Goal: Transaction & Acquisition: Subscribe to service/newsletter

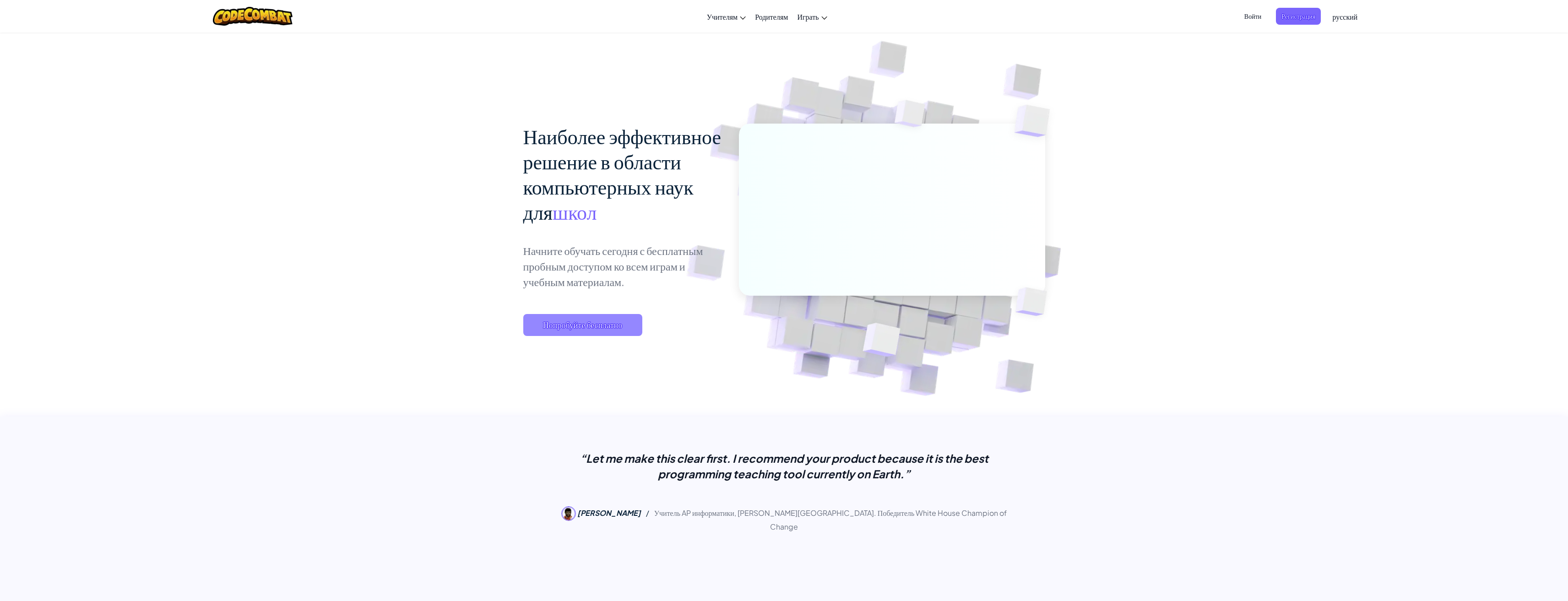
click at [587, 316] on span "Попробуйте бесплатно" at bounding box center [583, 325] width 119 height 22
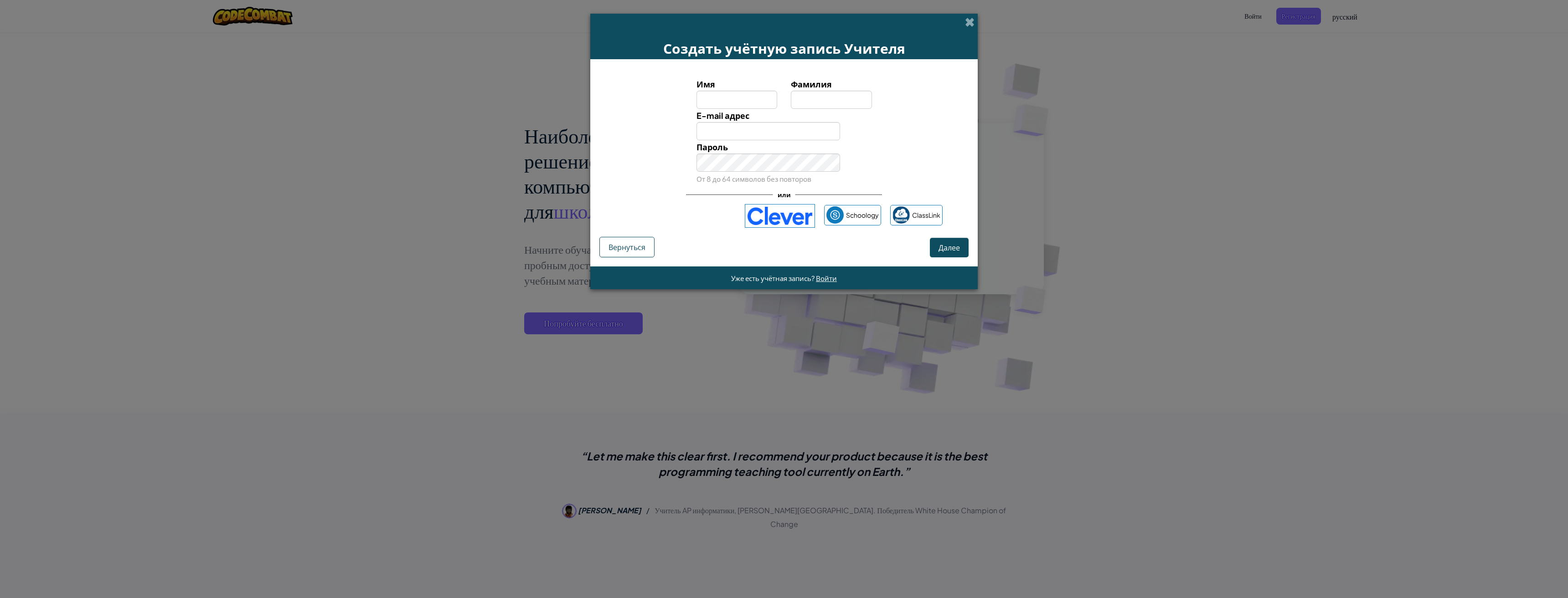
click at [1019, 106] on div "Создать учётную запись Учителя Имя Фамилия E-mail адрес Пароль От 8 до 64 симво…" at bounding box center [784, 299] width 1568 height 598
click at [963, 26] on div "Создать учётную запись Учителя" at bounding box center [784, 36] width 388 height 46
click at [964, 23] on div "Создать учётную запись Учителя" at bounding box center [784, 36] width 388 height 46
click at [971, 26] on span at bounding box center [970, 22] width 10 height 10
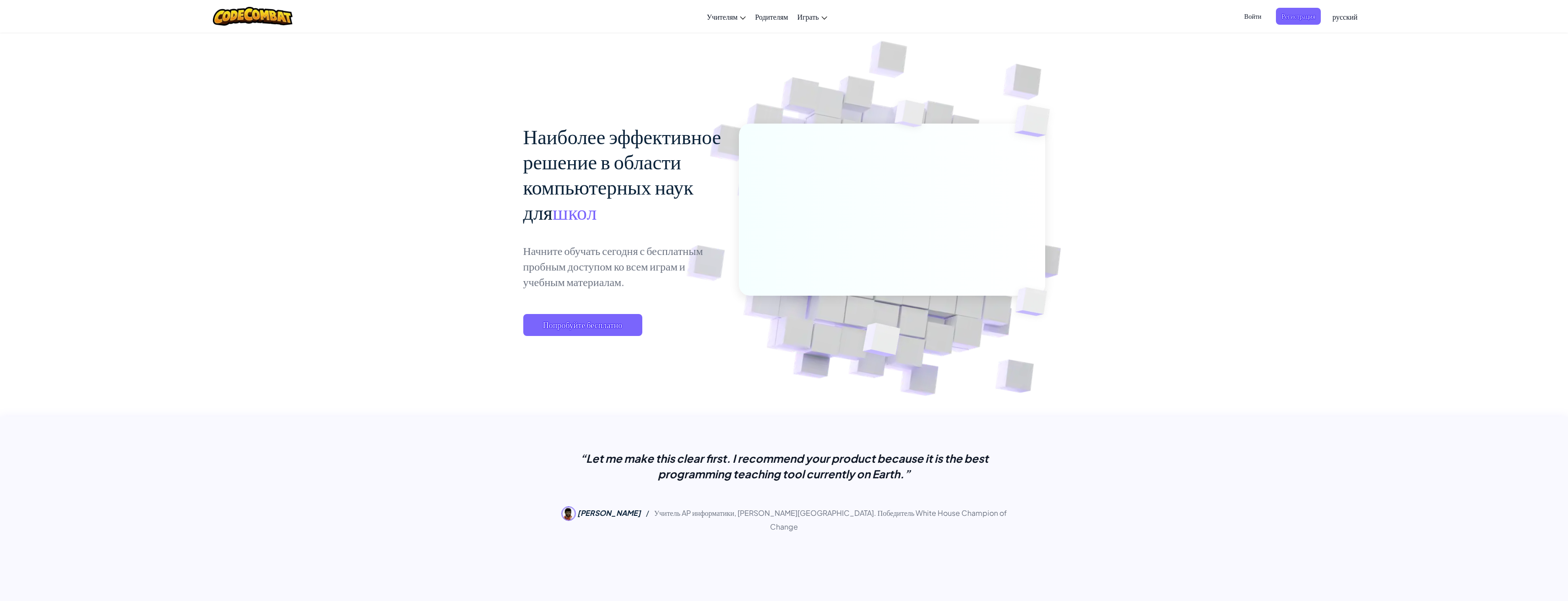
click at [1261, 14] on span "Войти" at bounding box center [1253, 17] width 28 height 17
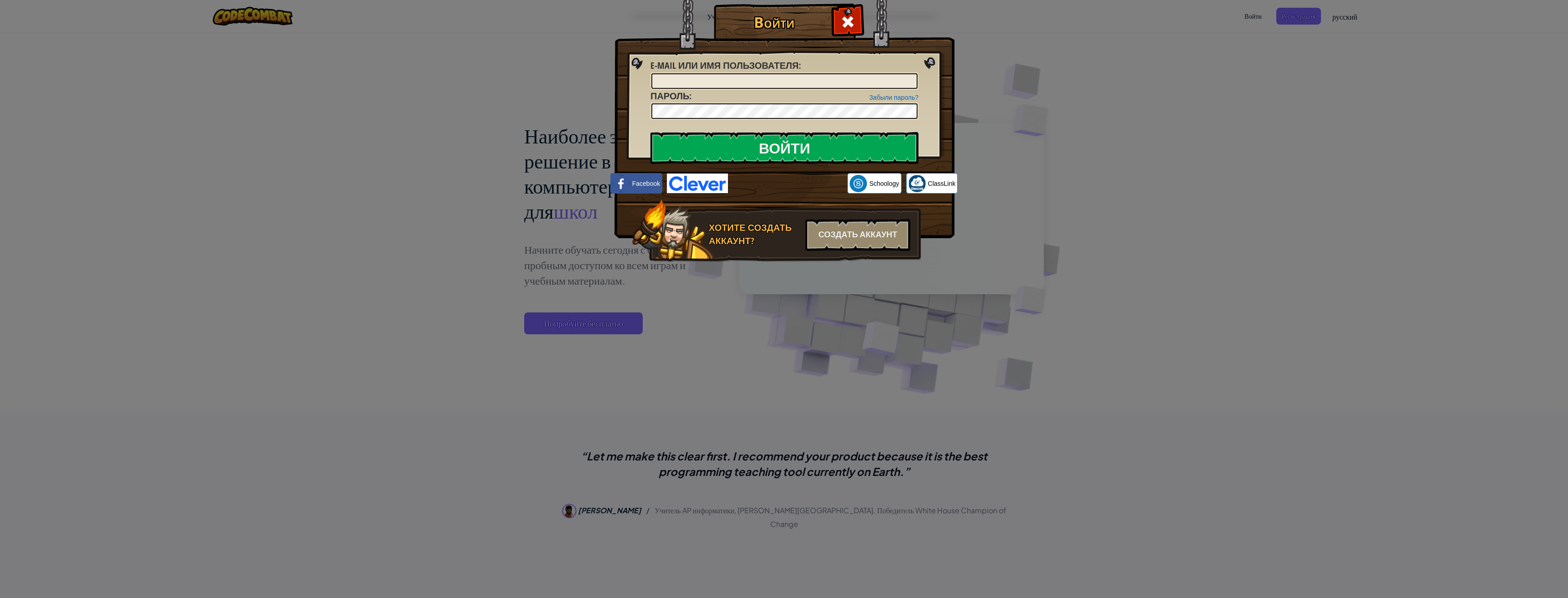
type input "[EMAIL_ADDRESS][DOMAIN_NAME]"
click at [724, 137] on input "Войти" at bounding box center [785, 148] width 268 height 32
